Goal: Task Accomplishment & Management: Manage account settings

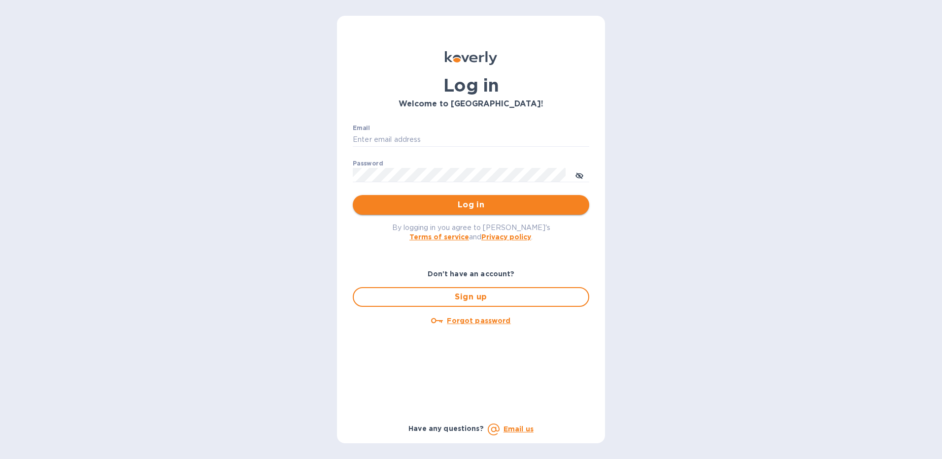
type input "[EMAIL_ADDRESS][DOMAIN_NAME]"
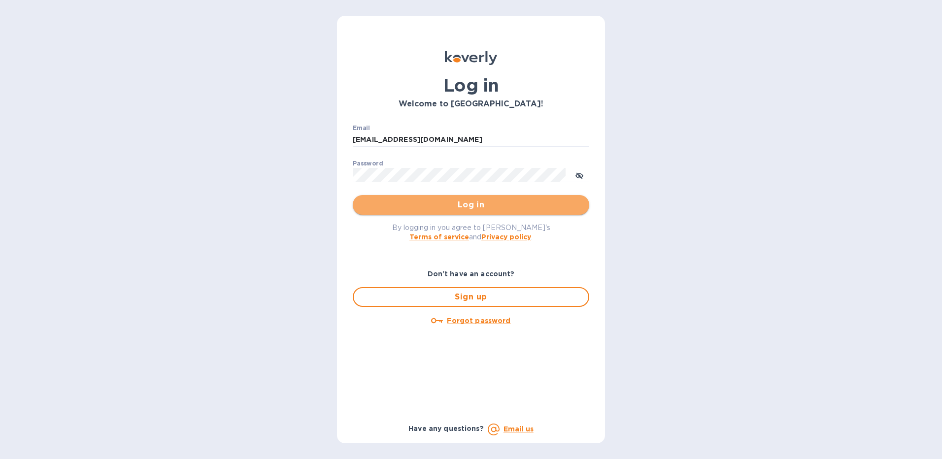
click at [477, 208] on span "Log in" at bounding box center [471, 205] width 221 height 12
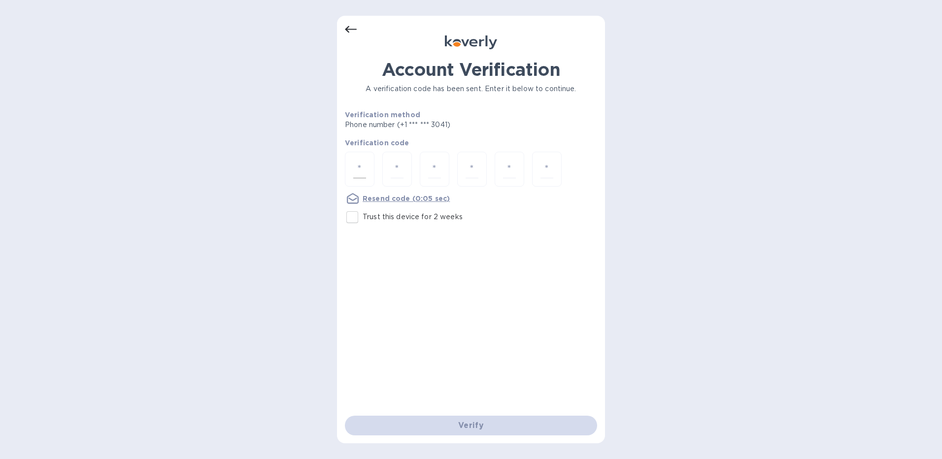
click at [361, 167] on input "number" at bounding box center [359, 169] width 13 height 18
type input "6"
type input "5"
type input "9"
type input "8"
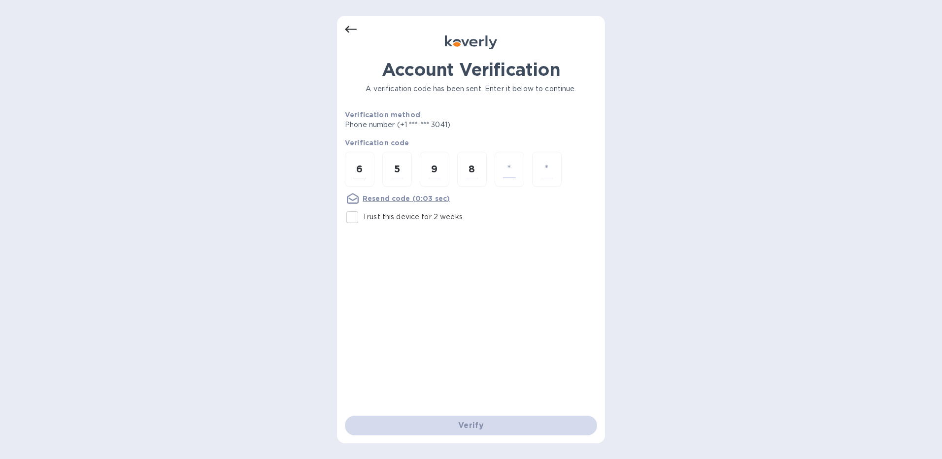
type input "9"
type input "0"
